Goal: Communication & Community: Participate in discussion

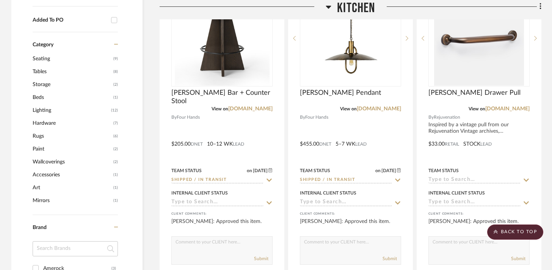
click at [329, 6] on icon at bounding box center [328, 7] width 5 height 3
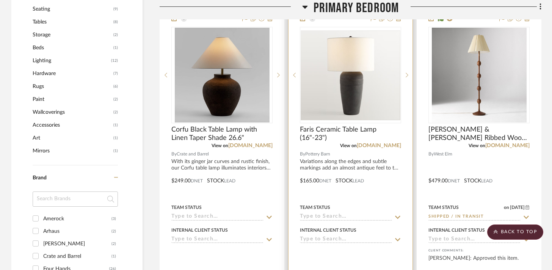
scroll to position [676, 0]
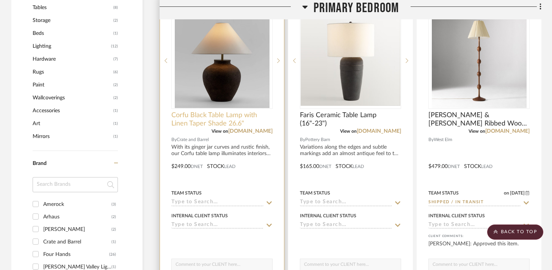
click at [233, 118] on span "Corfu Black Table Lamp with Linen Taper Shade 26.6"" at bounding box center [221, 119] width 101 height 17
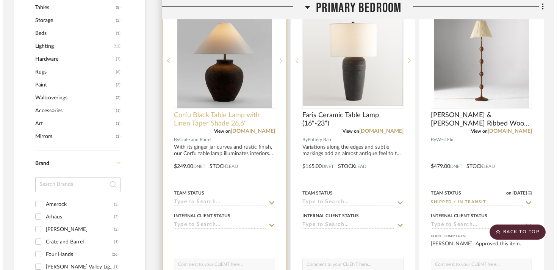
scroll to position [0, 0]
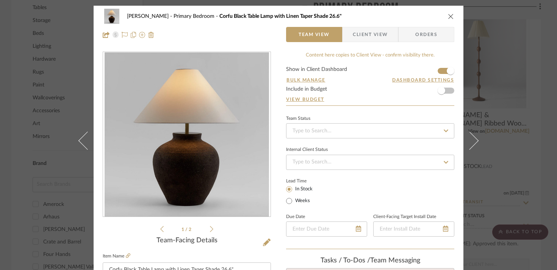
click at [381, 31] on span "Client View" at bounding box center [370, 34] width 35 height 15
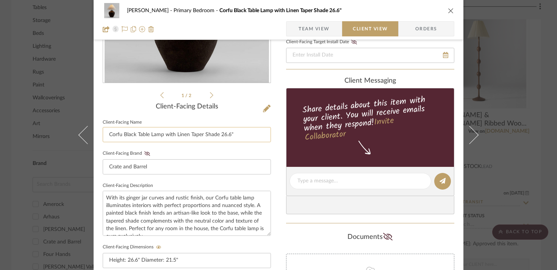
scroll to position [133, 0]
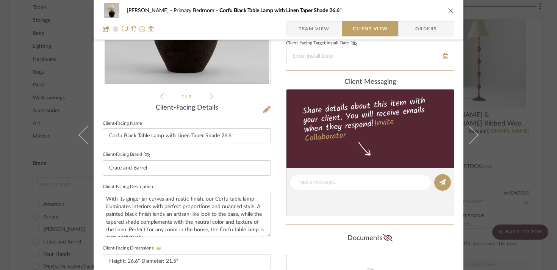
click at [304, 22] on span "Team View" at bounding box center [314, 28] width 31 height 15
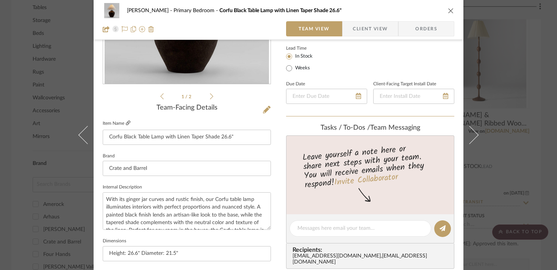
click at [127, 122] on icon at bounding box center [128, 122] width 5 height 5
click at [358, 26] on span "Client View" at bounding box center [370, 28] width 35 height 15
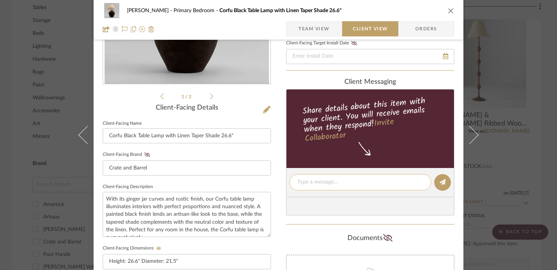
click at [317, 187] on div at bounding box center [360, 182] width 142 height 16
click at [316, 184] on textarea at bounding box center [360, 182] width 126 height 8
type textarea "This is still a great option :)"
